Goal: Task Accomplishment & Management: Complete application form

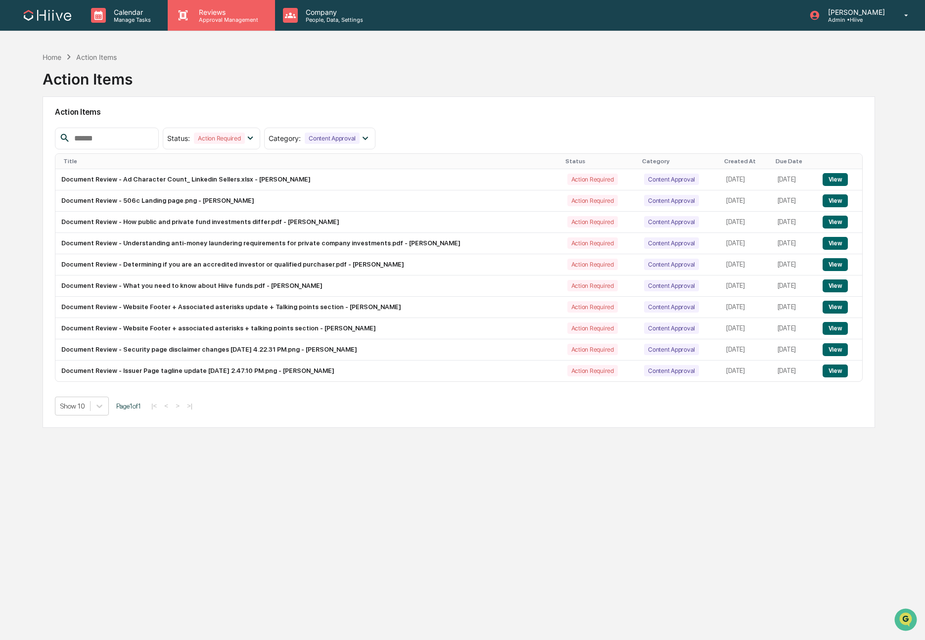
click at [209, 25] on div "Reviews Approval Management" at bounding box center [221, 15] width 107 height 31
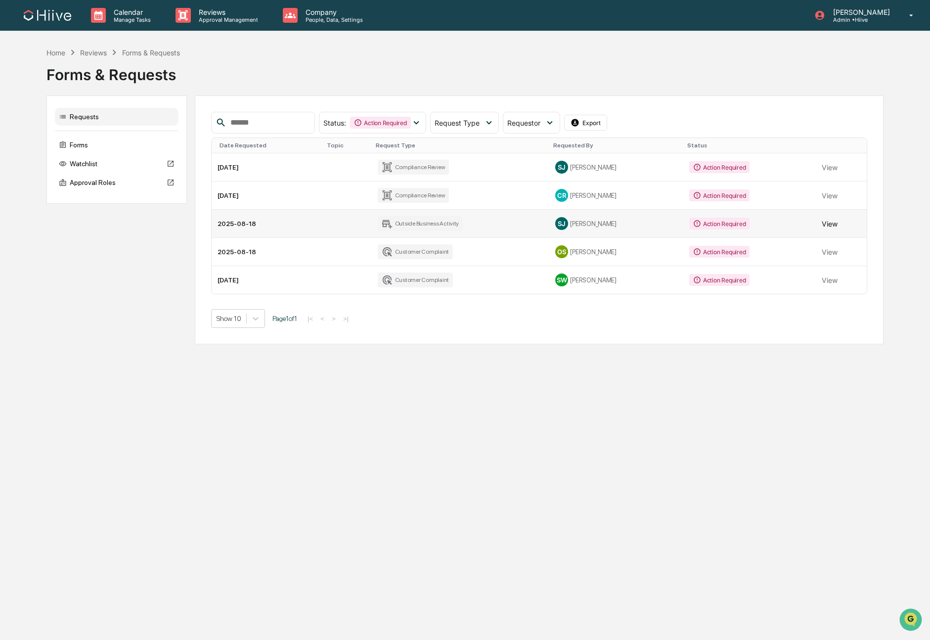
click at [825, 226] on button "View" at bounding box center [830, 224] width 16 height 20
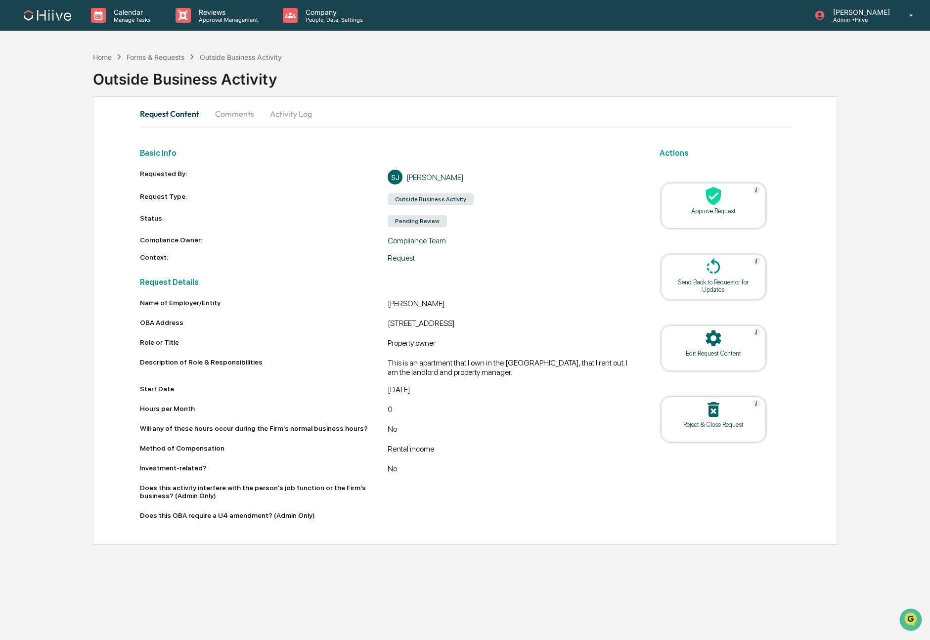
click at [704, 204] on icon at bounding box center [714, 196] width 20 height 20
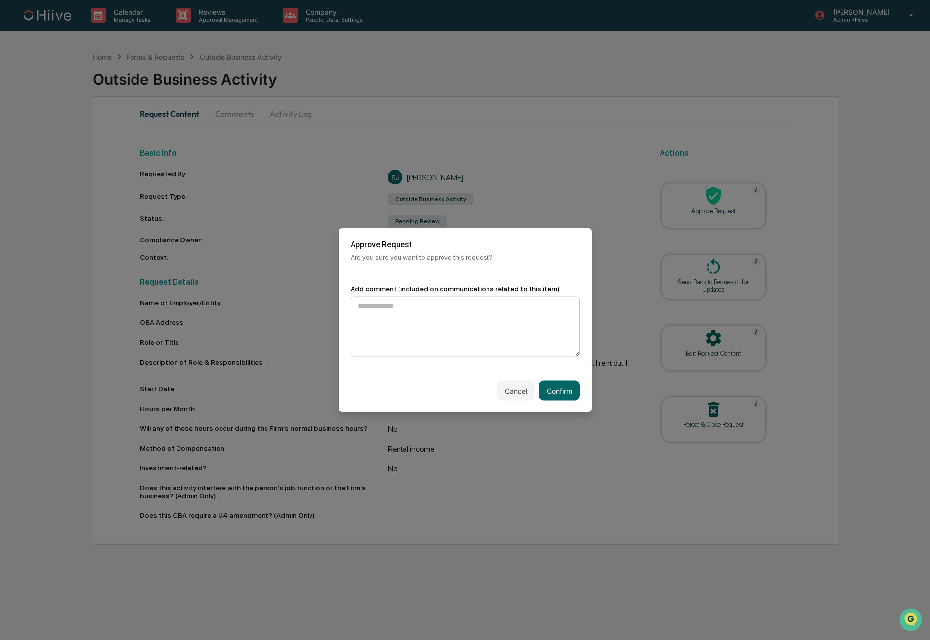
click at [455, 320] on textarea at bounding box center [465, 327] width 229 height 60
type textarea "**********"
click at [558, 393] on button "Confirm" at bounding box center [559, 391] width 41 height 20
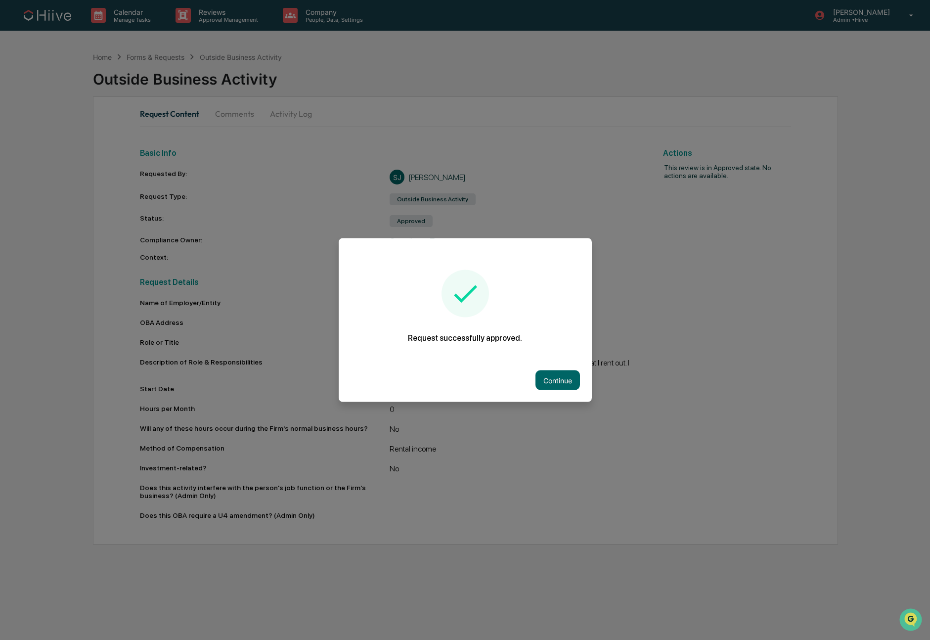
click at [573, 377] on button "Continue" at bounding box center [558, 380] width 45 height 20
